Goal: Register for event/course: Register for event/course

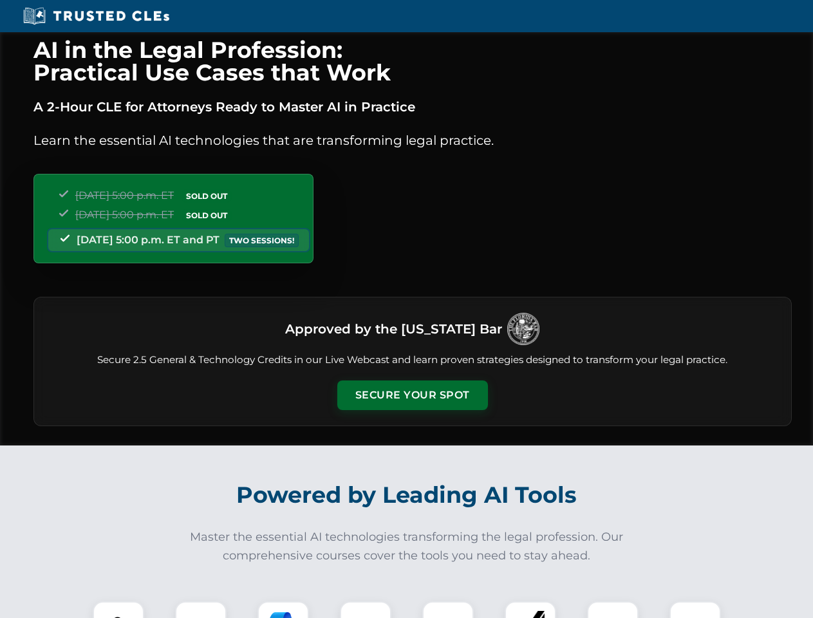
click at [412, 395] on button "Secure Your Spot" at bounding box center [412, 396] width 151 height 30
click at [118, 610] on img at bounding box center [118, 627] width 37 height 37
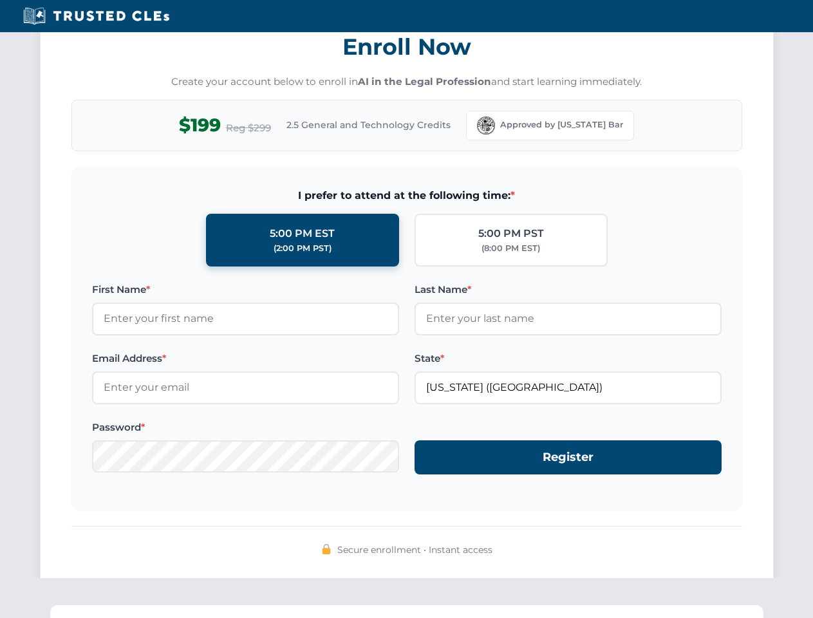
scroll to position [1264, 0]
